Goal: Check status: Check status

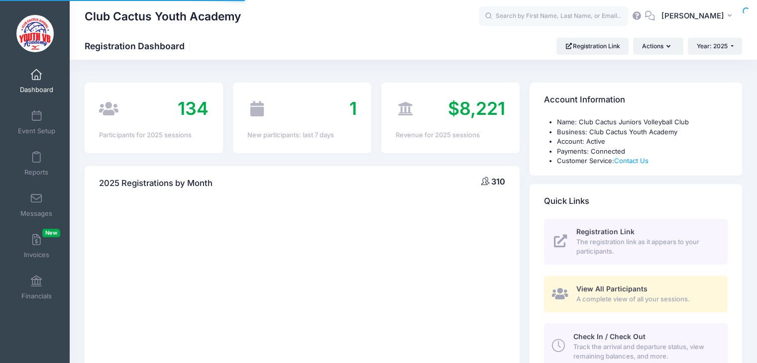
select select
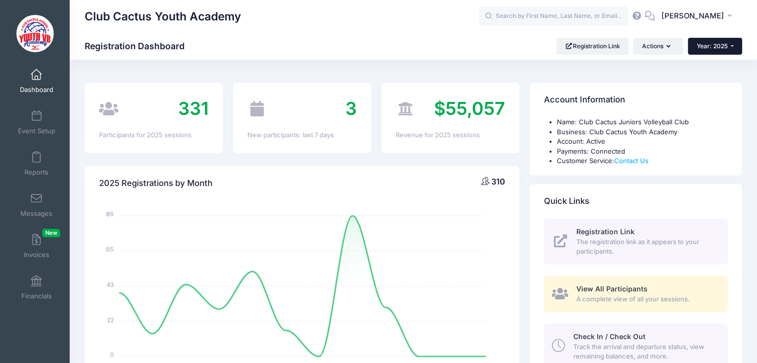
click at [722, 46] on span "Year: 2025" at bounding box center [712, 45] width 31 height 7
click at [719, 67] on link "Year: 2025" at bounding box center [720, 65] width 65 height 13
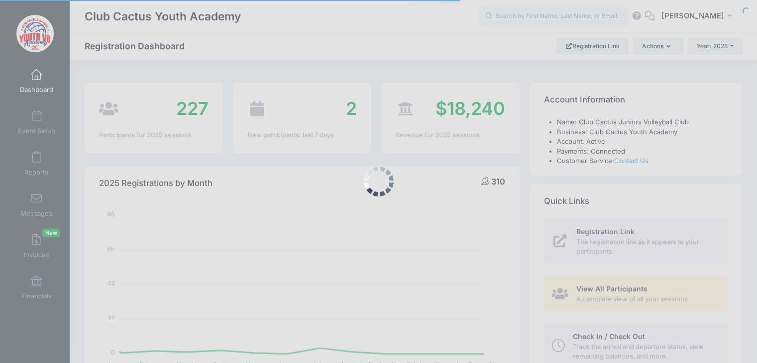
select select
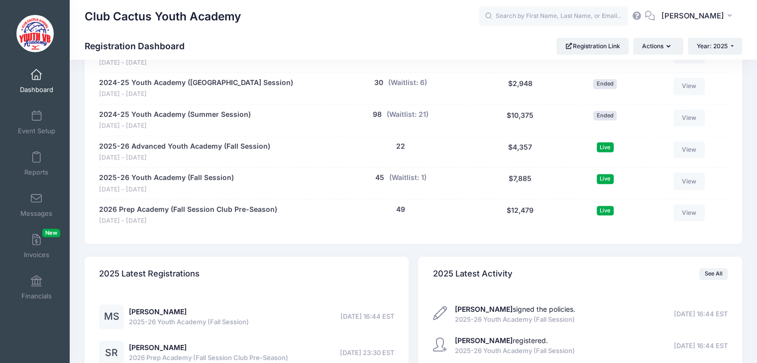
scroll to position [563, 0]
